Goal: Information Seeking & Learning: Learn about a topic

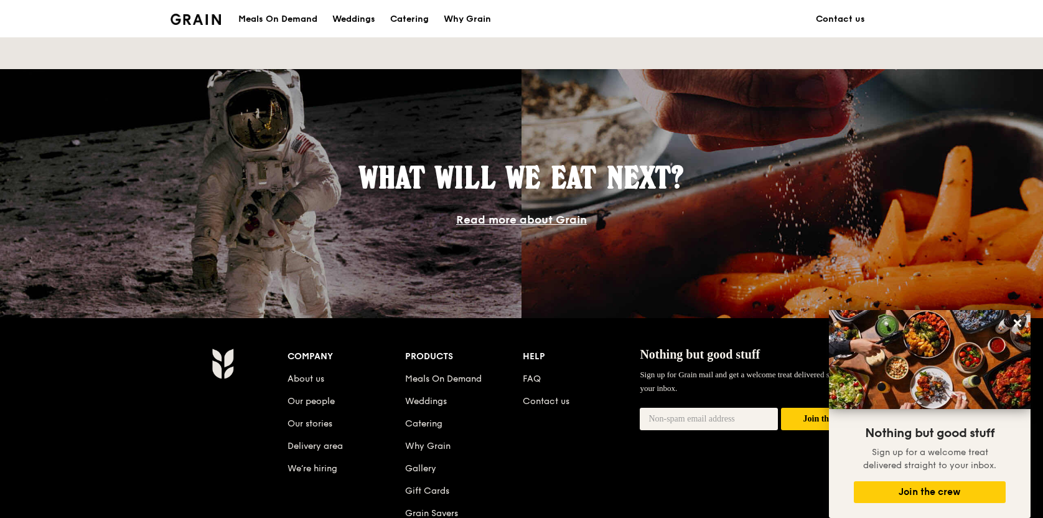
scroll to position [1144, 0]
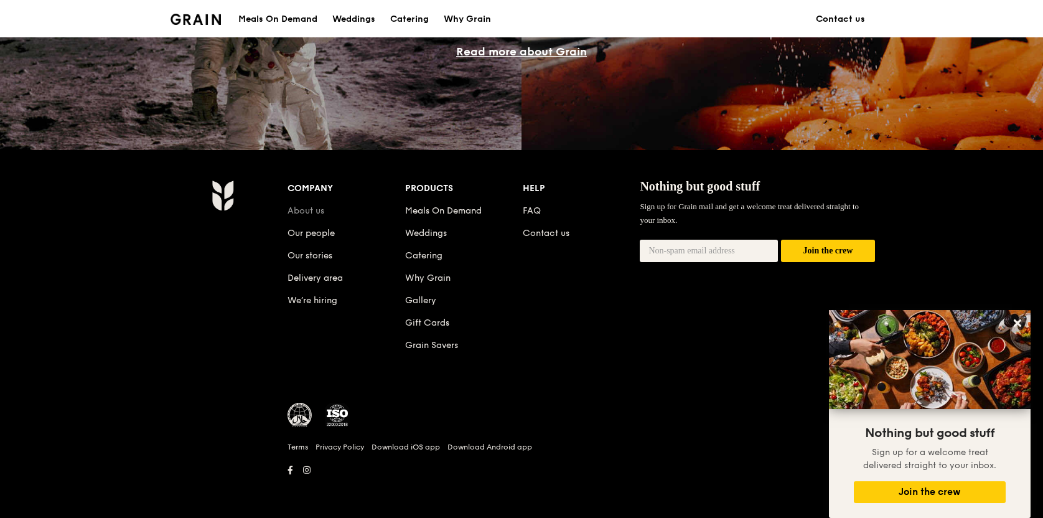
click at [318, 213] on link "About us" at bounding box center [306, 210] width 37 height 11
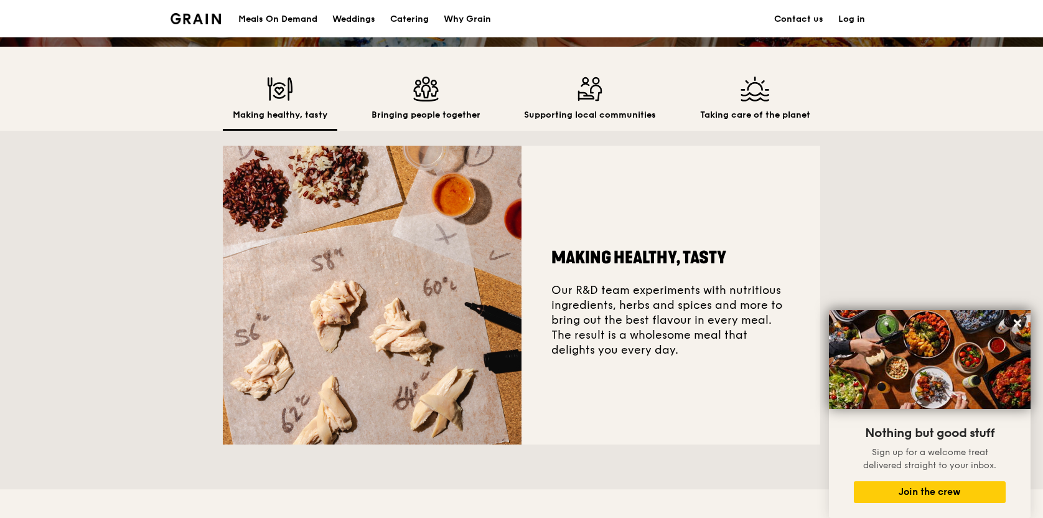
scroll to position [327, 0]
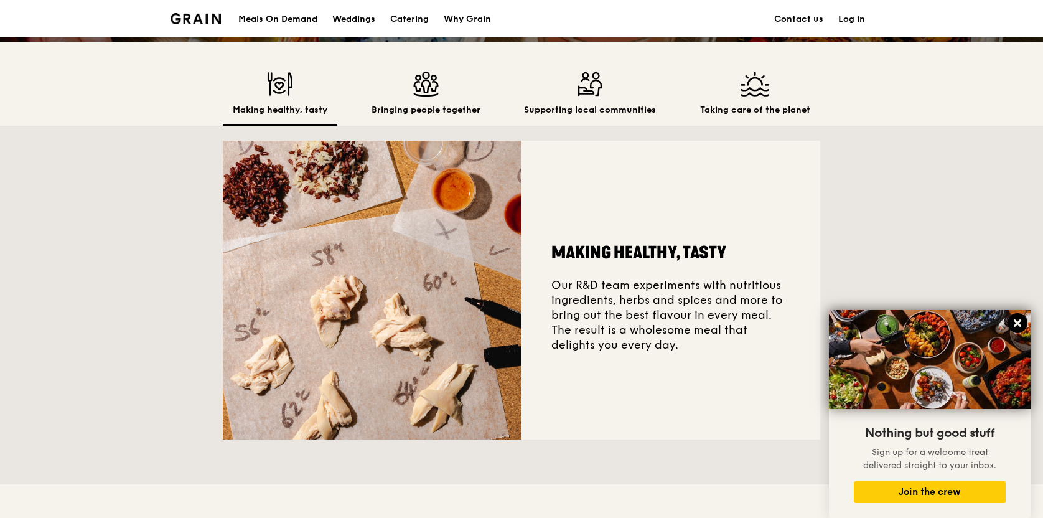
click at [1022, 320] on icon at bounding box center [1017, 322] width 11 height 11
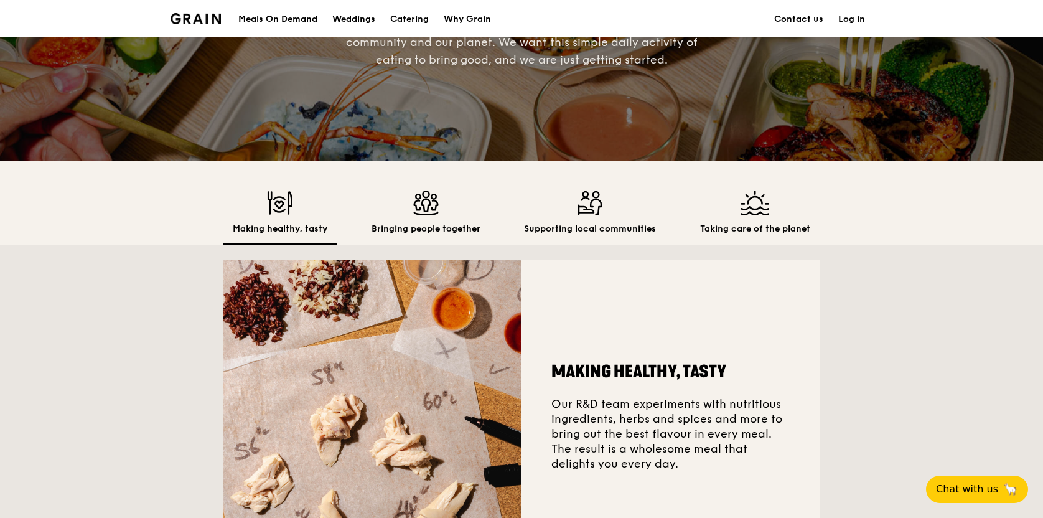
scroll to position [207, 0]
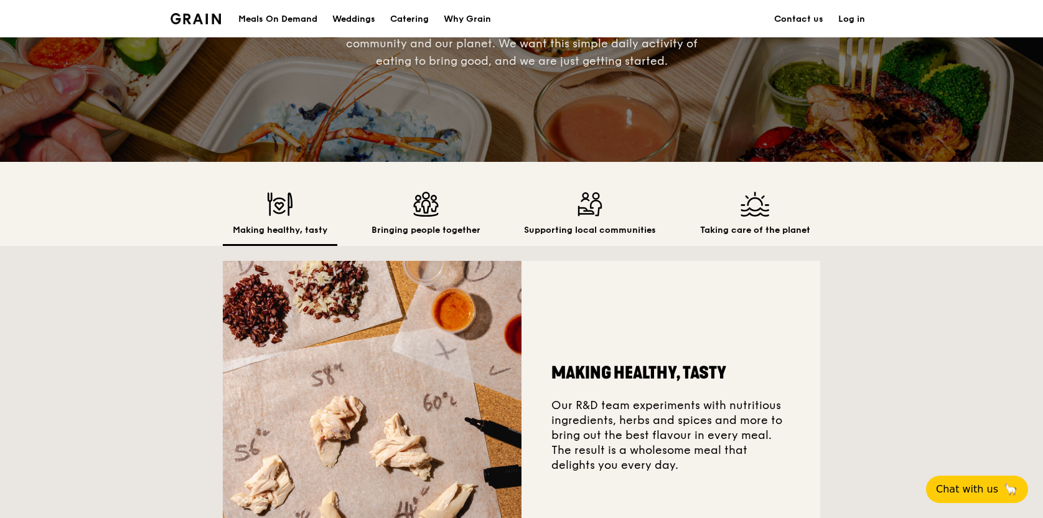
click at [419, 223] on div "Bringing people together" at bounding box center [426, 219] width 129 height 54
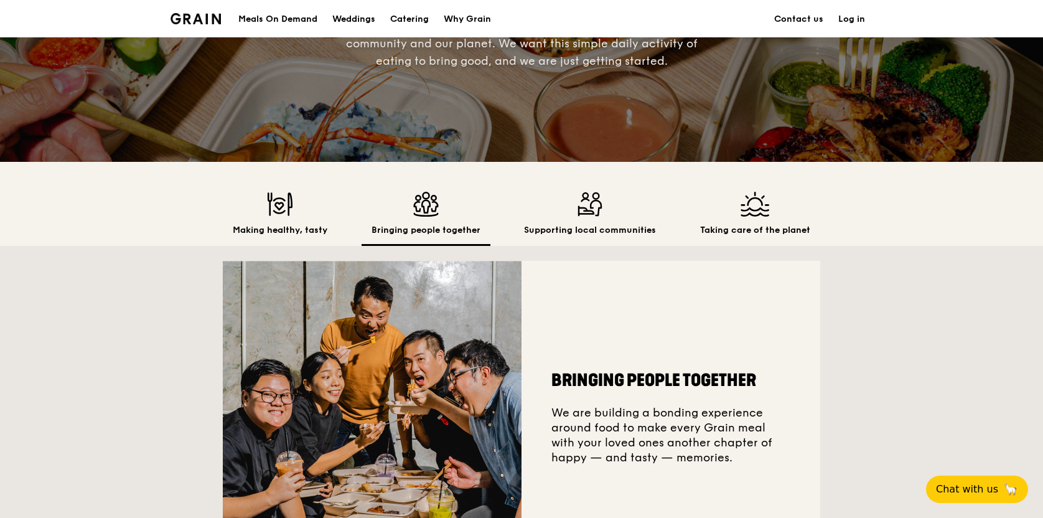
click at [419, 231] on h2 "Bringing people together" at bounding box center [426, 230] width 109 height 12
click at [547, 237] on div "Supporting local communities" at bounding box center [590, 219] width 152 height 54
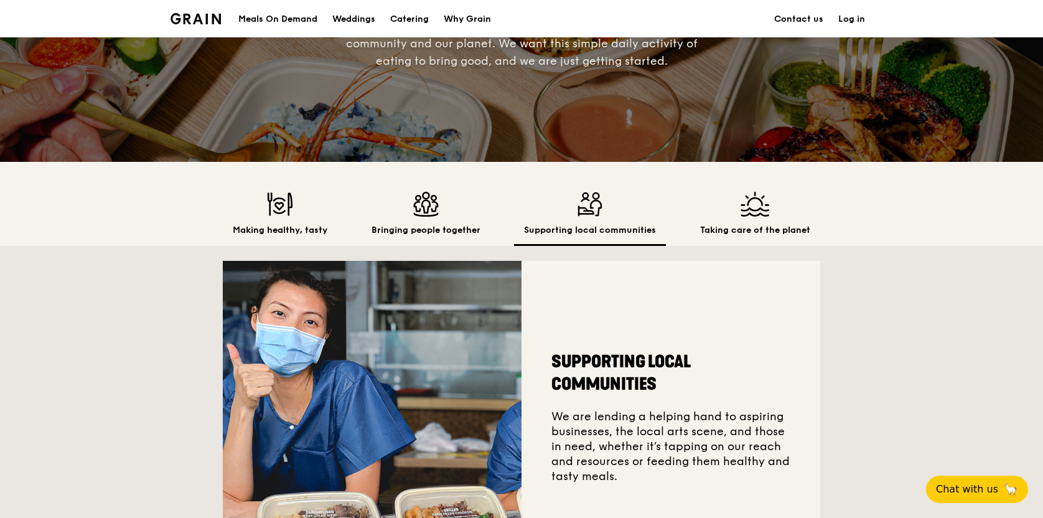
click at [675, 236] on div "Making healthy, tasty Bringing people together Supporting local communities Tak…" at bounding box center [522, 219] width 598 height 54
click at [725, 233] on h2 "Taking care of the planet" at bounding box center [755, 230] width 110 height 12
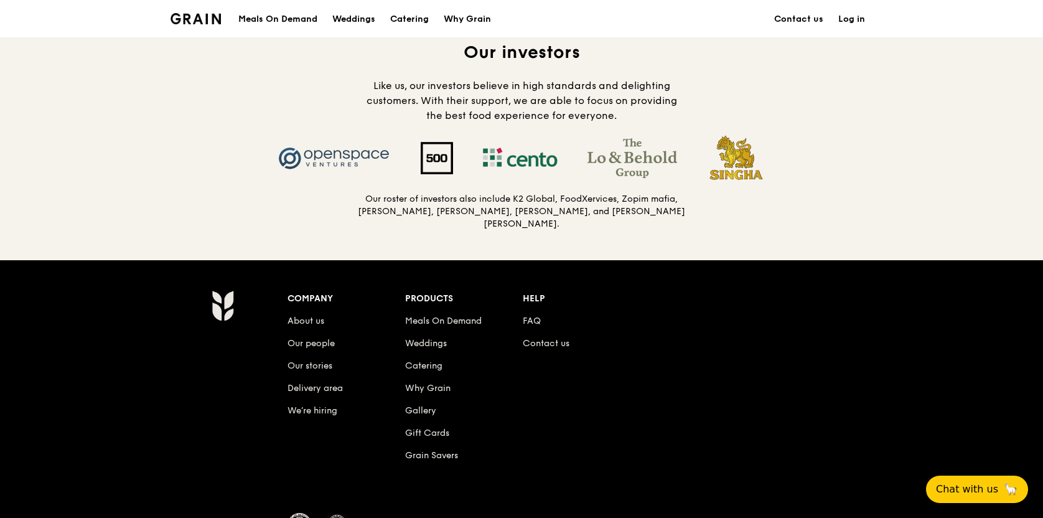
scroll to position [1327, 0]
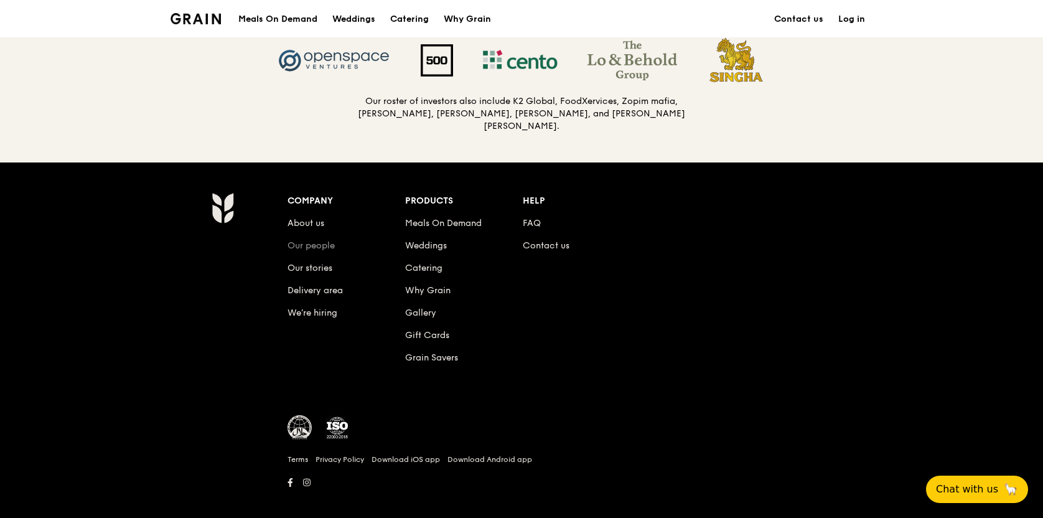
click at [323, 240] on link "Our people" at bounding box center [311, 245] width 47 height 11
